Goal: Check status: Check status

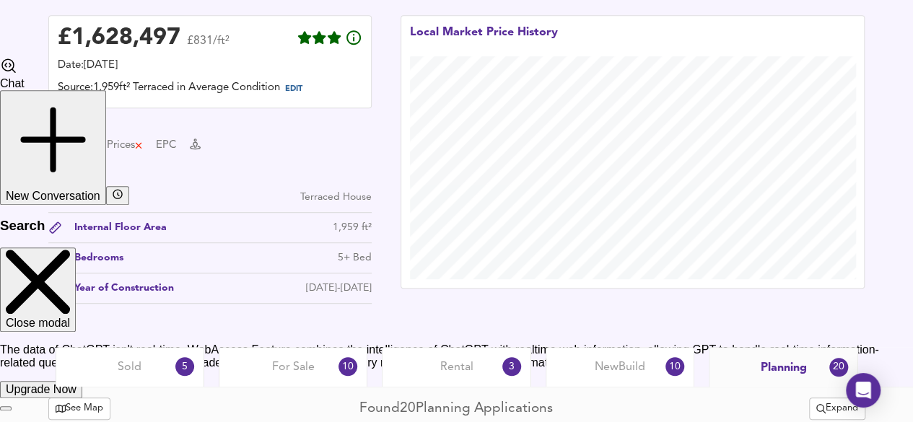
scroll to position [4, 0]
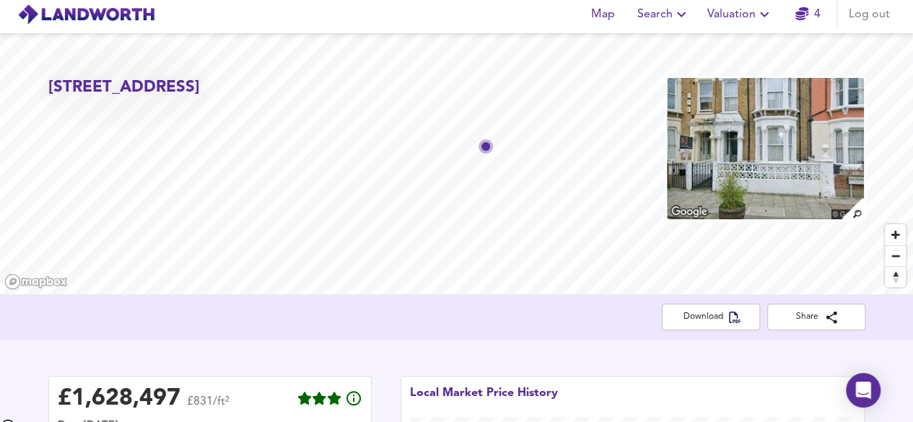
click at [755, 18] on span "Valuation" at bounding box center [740, 14] width 66 height 20
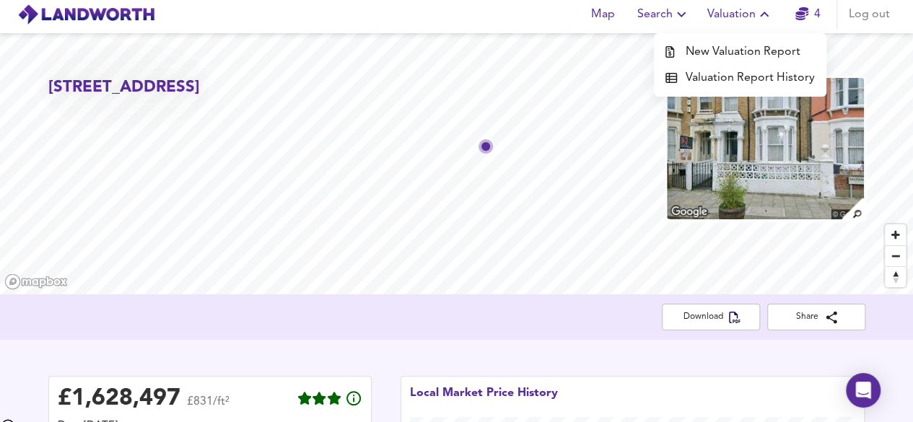
click at [725, 87] on li "Valuation Report History" at bounding box center [740, 78] width 172 height 26
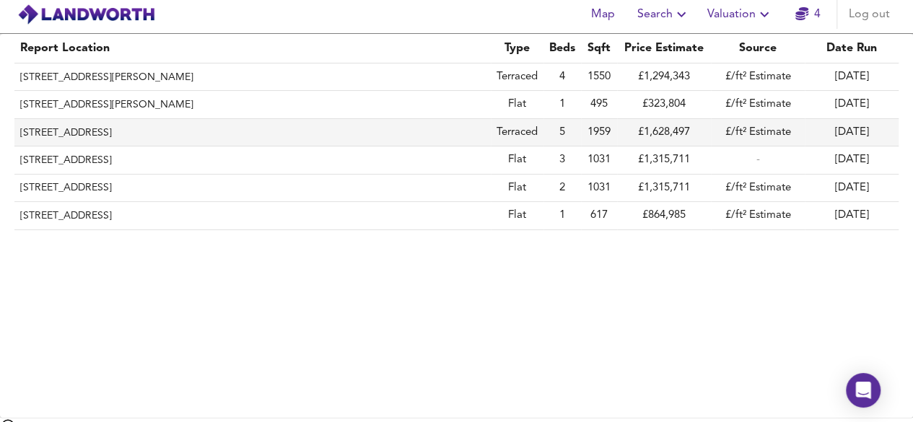
click at [82, 127] on th "[STREET_ADDRESS]" at bounding box center [252, 132] width 476 height 27
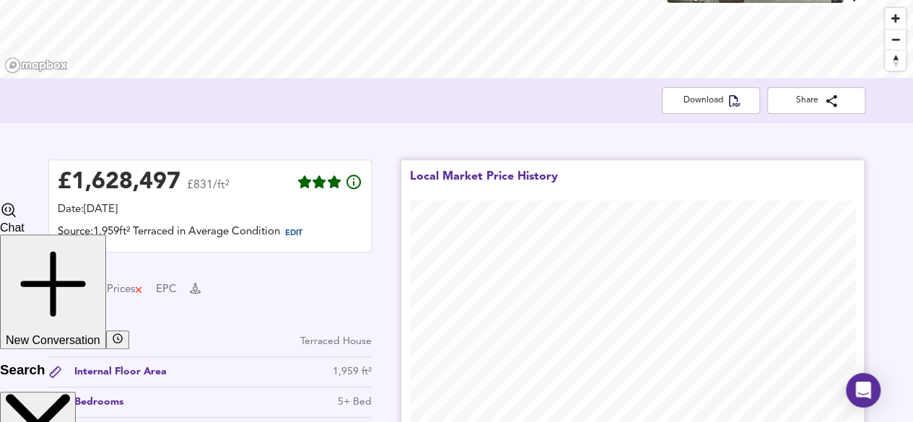
scroll to position [149, 0]
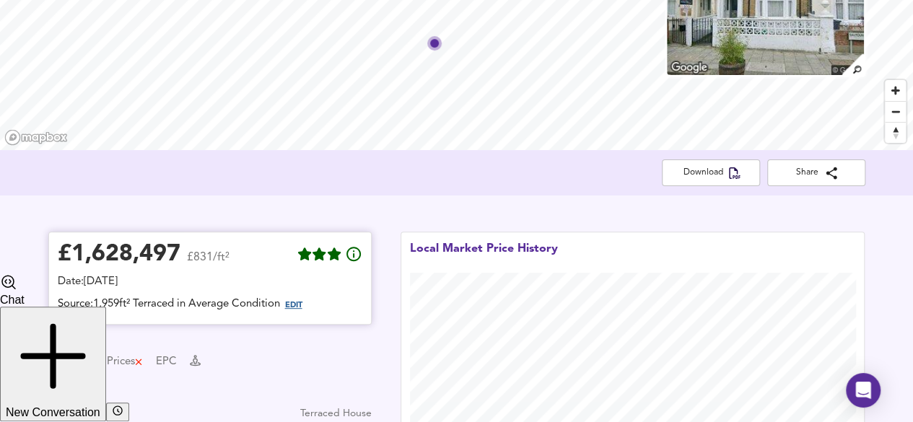
click at [298, 310] on span "EDIT" at bounding box center [293, 306] width 17 height 8
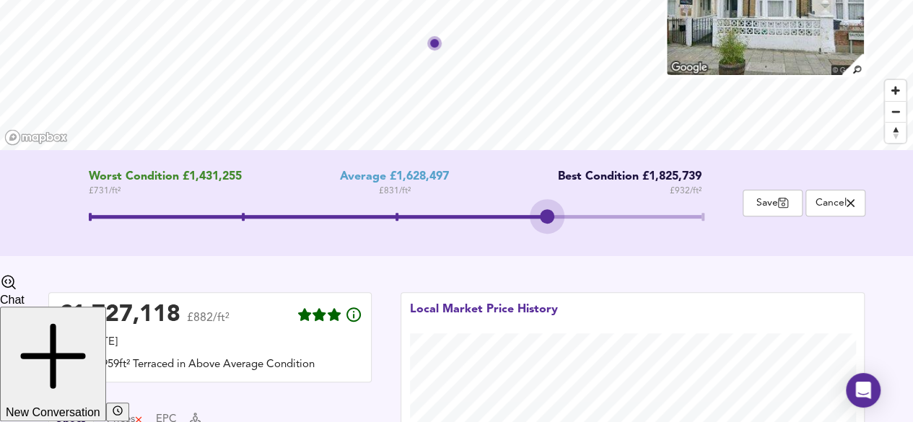
drag, startPoint x: 391, startPoint y: 214, endPoint x: 544, endPoint y: 239, distance: 154.9
click at [544, 236] on div "Worst Condition £1,431,255 £ 731 / ft² Average £1,628,497 £ 831 / ft² Best Cond…" at bounding box center [395, 203] width 694 height 66
